Goal: Task Accomplishment & Management: Use online tool/utility

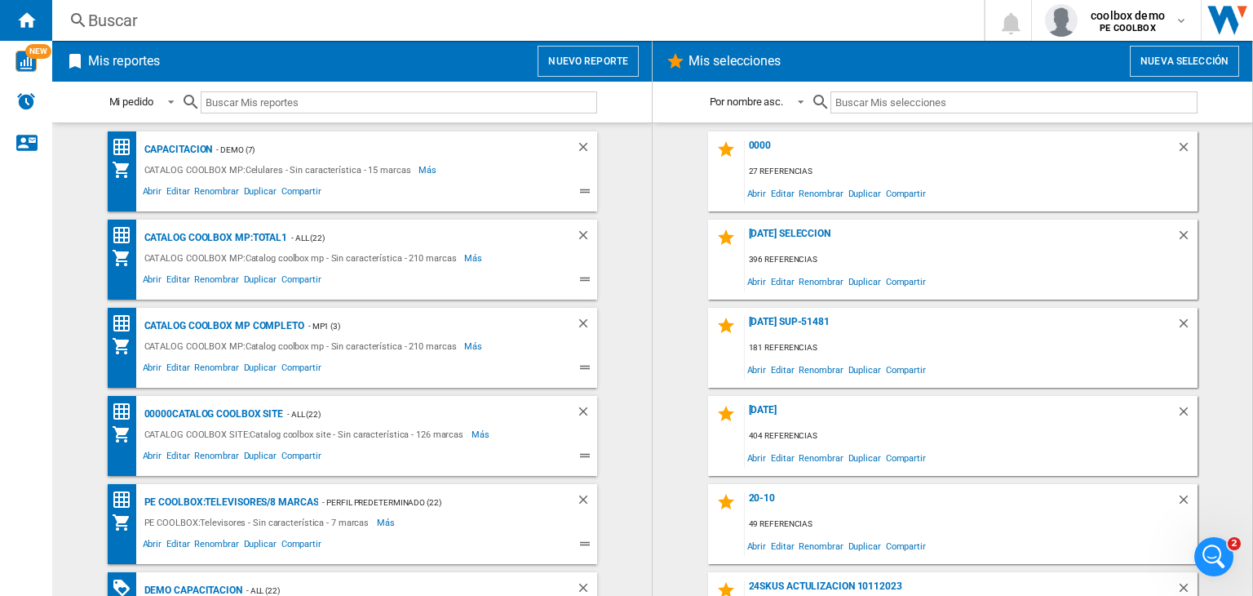
click at [581, 54] on button "Nuevo reporte" at bounding box center [588, 61] width 101 height 31
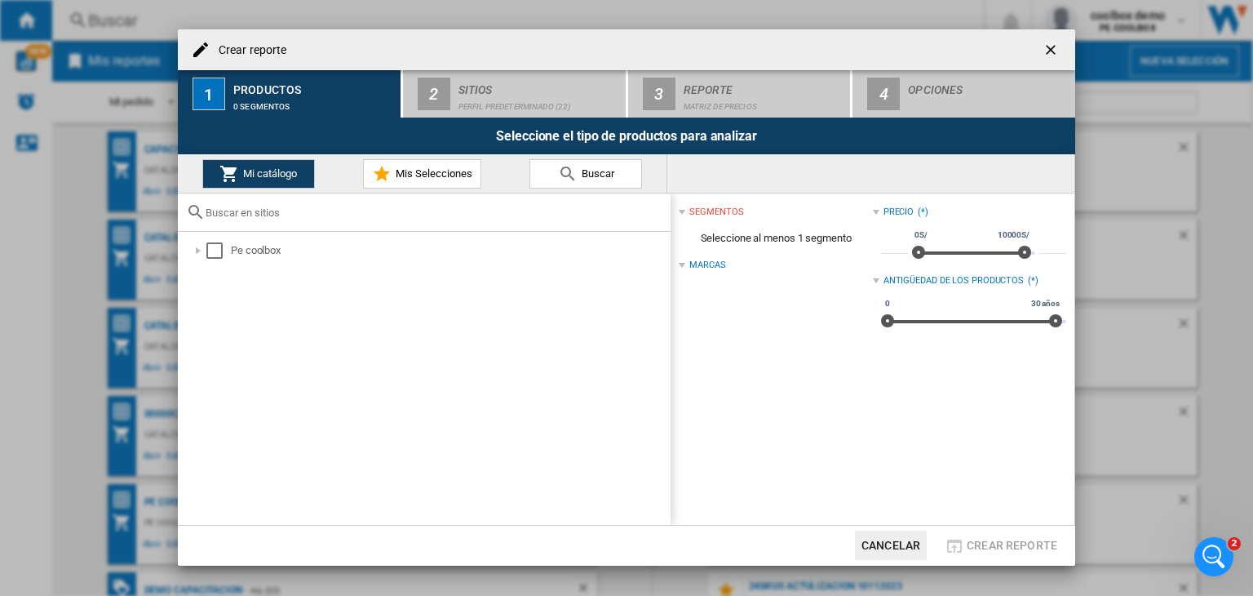
click at [280, 175] on span "Mi catálogo" at bounding box center [268, 173] width 58 height 12
click at [199, 246] on div at bounding box center [198, 250] width 16 height 16
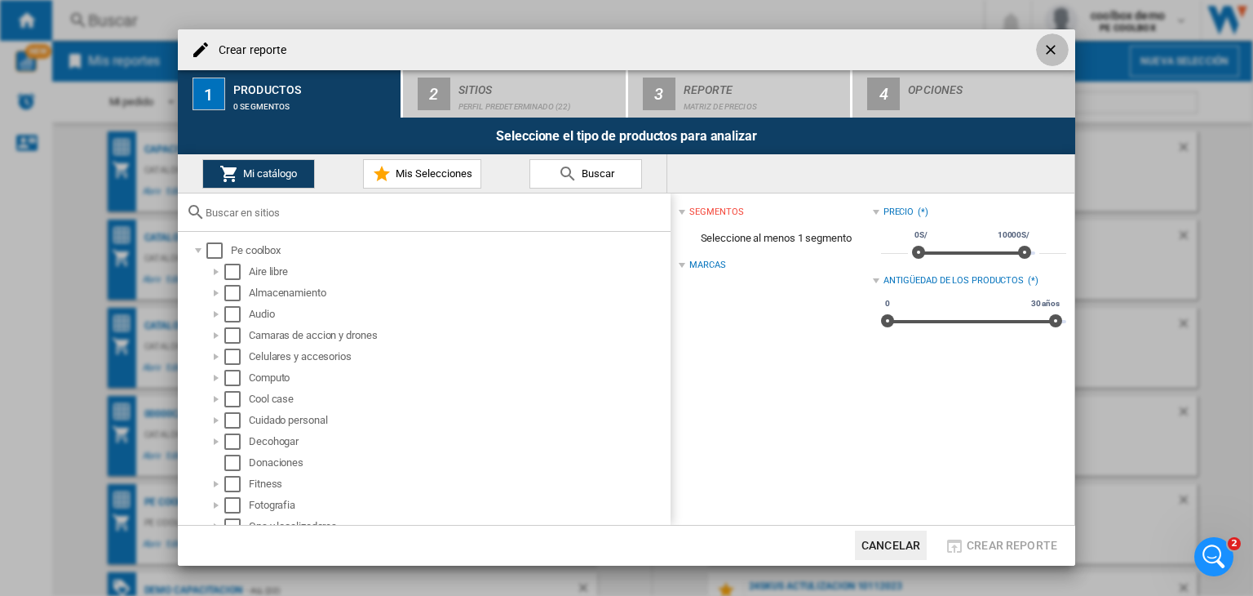
click at [1062, 48] on button "button" at bounding box center [1052, 49] width 33 height 33
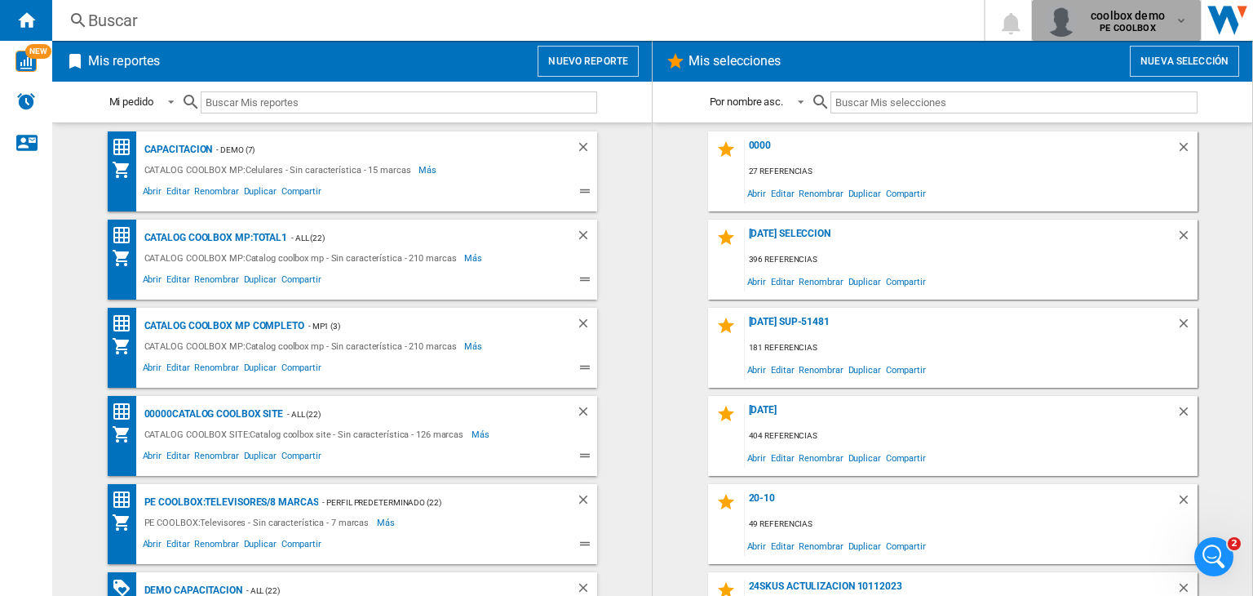
click at [1111, 32] on b "PE COOLBOX" at bounding box center [1127, 28] width 55 height 11
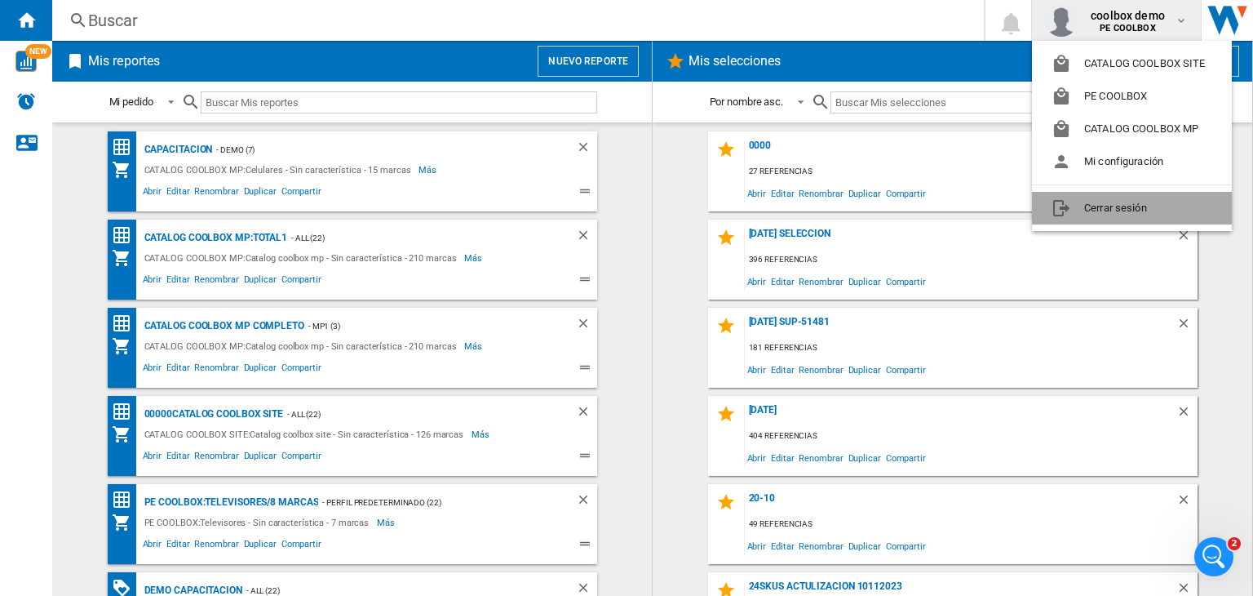
click at [1141, 215] on button "Cerrar sesión" at bounding box center [1132, 208] width 200 height 33
